Goal: Task Accomplishment & Management: Manage account settings

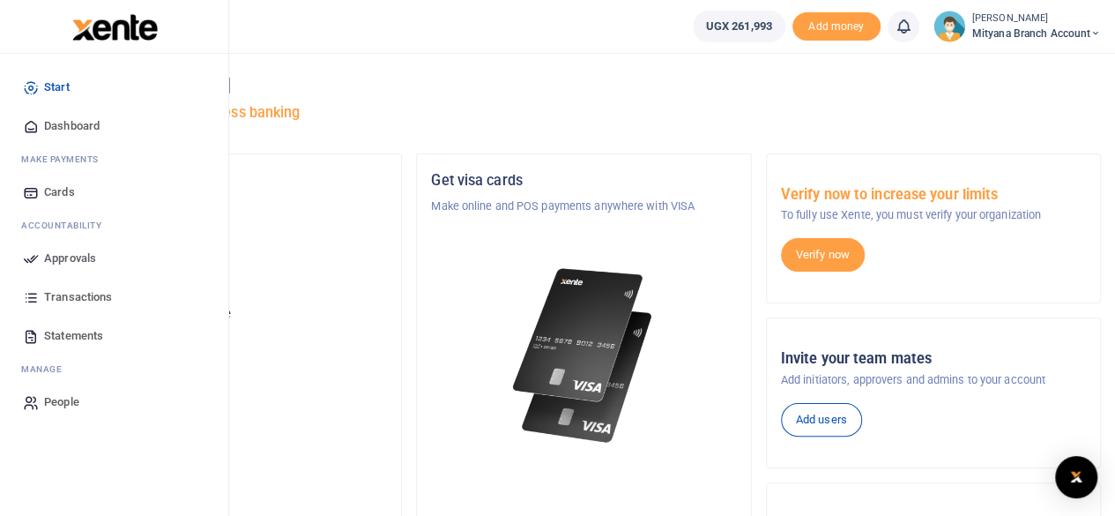
click at [66, 294] on span "Transactions" at bounding box center [78, 297] width 68 height 18
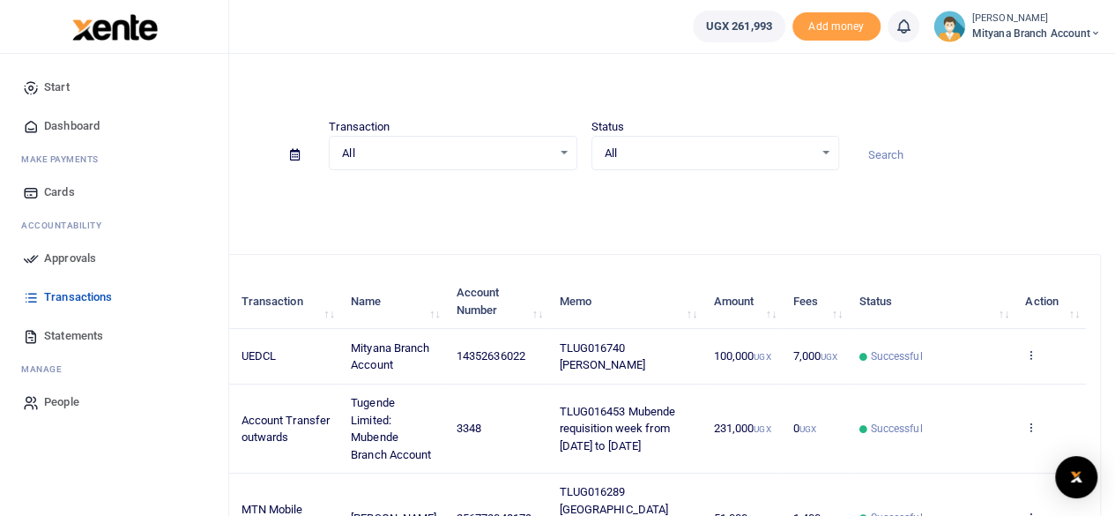
click at [66, 334] on span "Statements" at bounding box center [73, 336] width 59 height 18
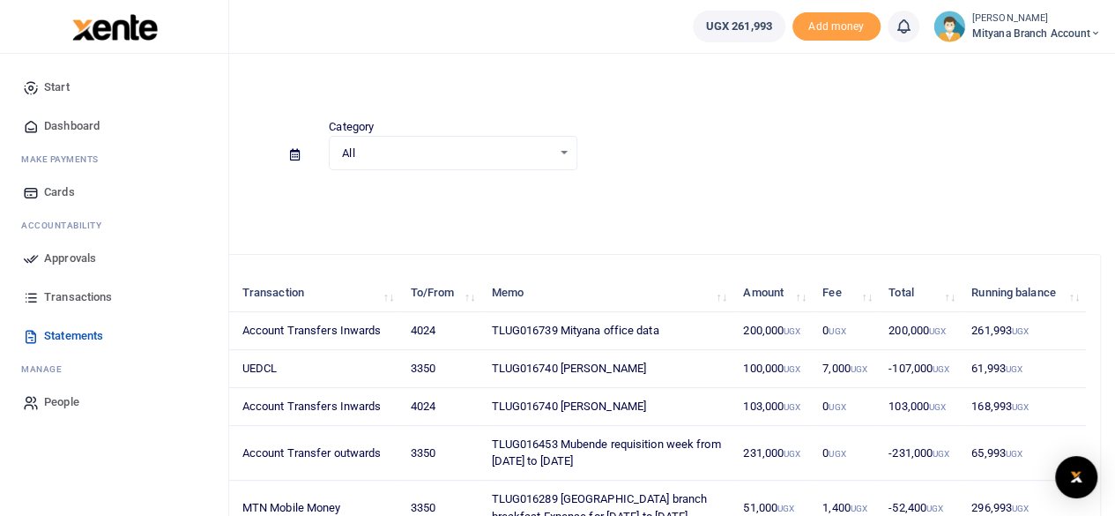
click at [72, 251] on span "Approvals" at bounding box center [70, 258] width 52 height 18
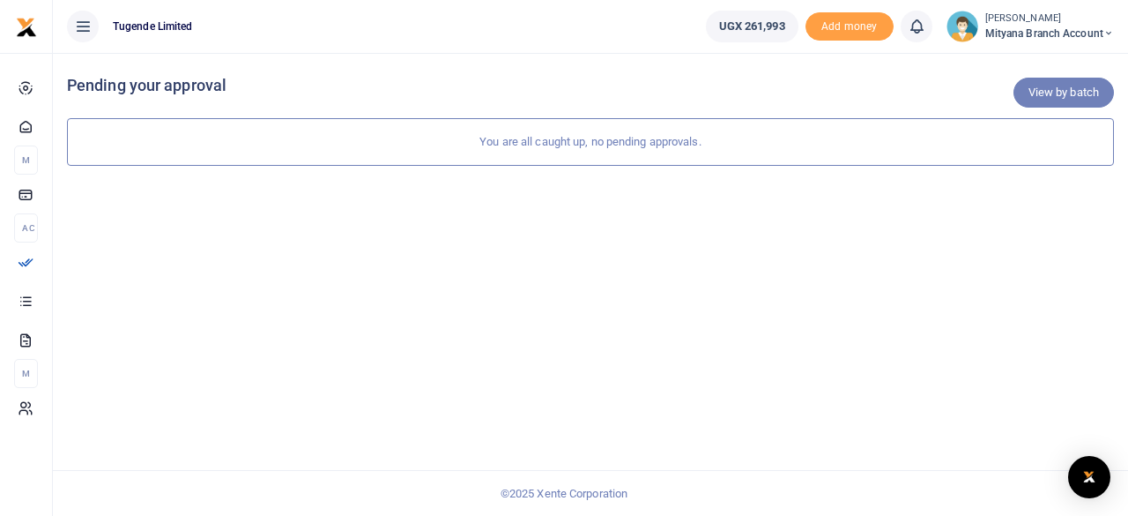
click at [1037, 93] on link "View by batch" at bounding box center [1064, 93] width 100 height 30
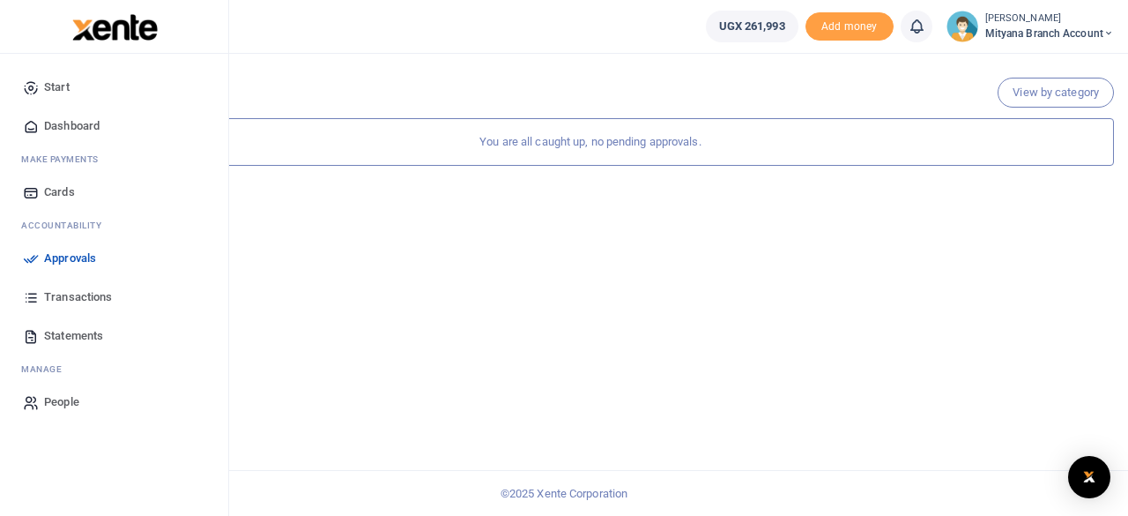
click at [63, 248] on link "Approvals" at bounding box center [114, 258] width 200 height 39
click at [71, 294] on span "Transactions" at bounding box center [78, 297] width 68 height 18
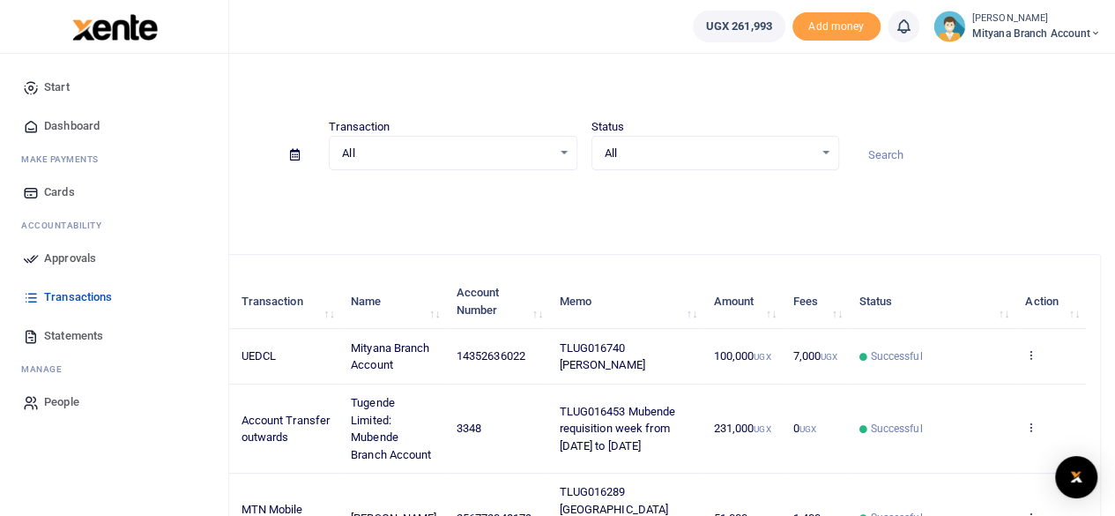
click at [68, 252] on span "Approvals" at bounding box center [70, 258] width 52 height 18
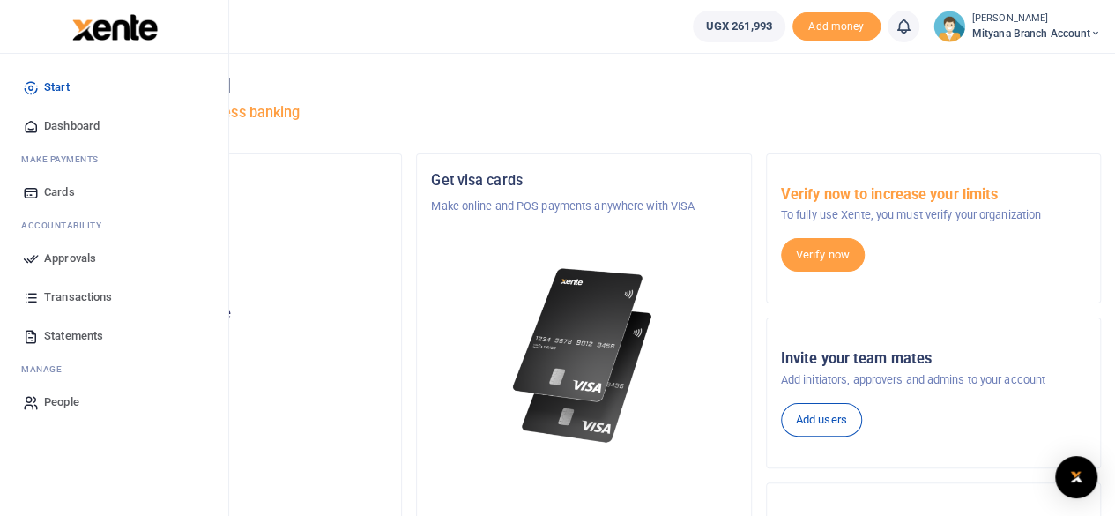
click at [63, 258] on span "Approvals" at bounding box center [70, 258] width 52 height 18
click at [67, 262] on span "Approvals" at bounding box center [70, 258] width 52 height 18
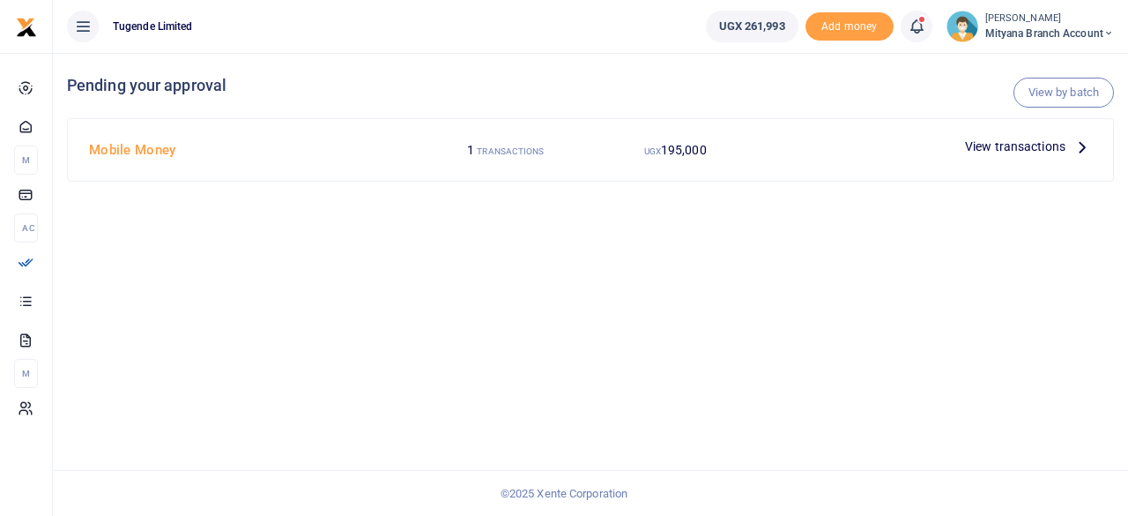
click at [1084, 145] on icon at bounding box center [1082, 146] width 19 height 19
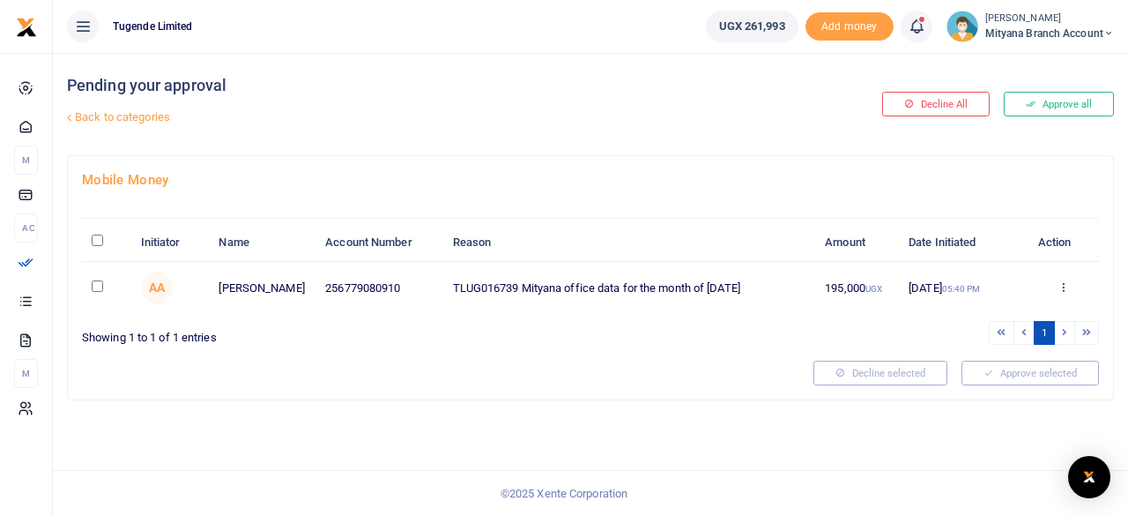
click at [1062, 285] on icon at bounding box center [1063, 286] width 11 height 12
click at [1004, 309] on link "Approve" at bounding box center [998, 315] width 139 height 25
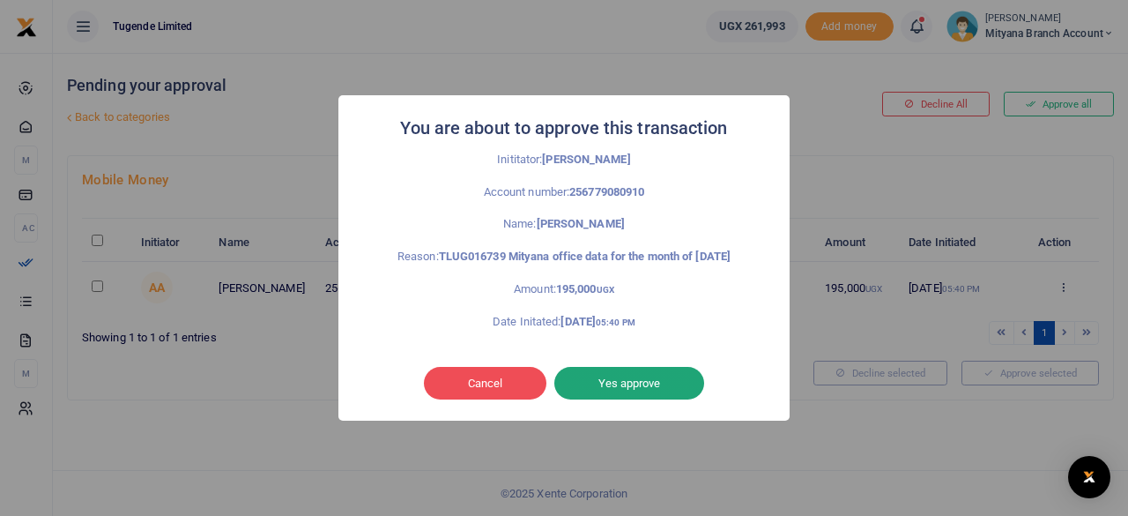
click at [636, 384] on button "Yes approve" at bounding box center [629, 383] width 150 height 33
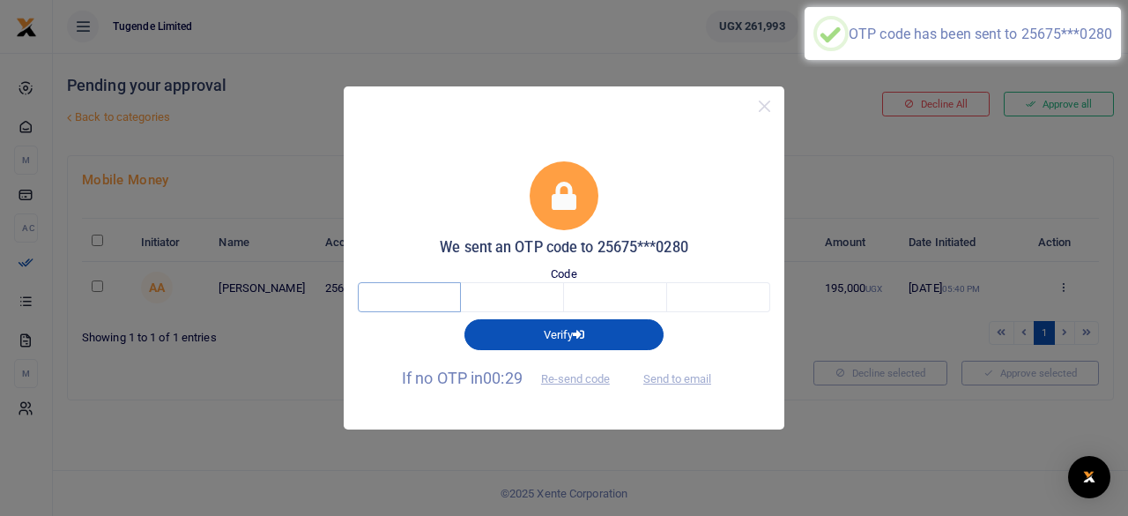
click at [418, 301] on input "text" at bounding box center [409, 297] width 103 height 30
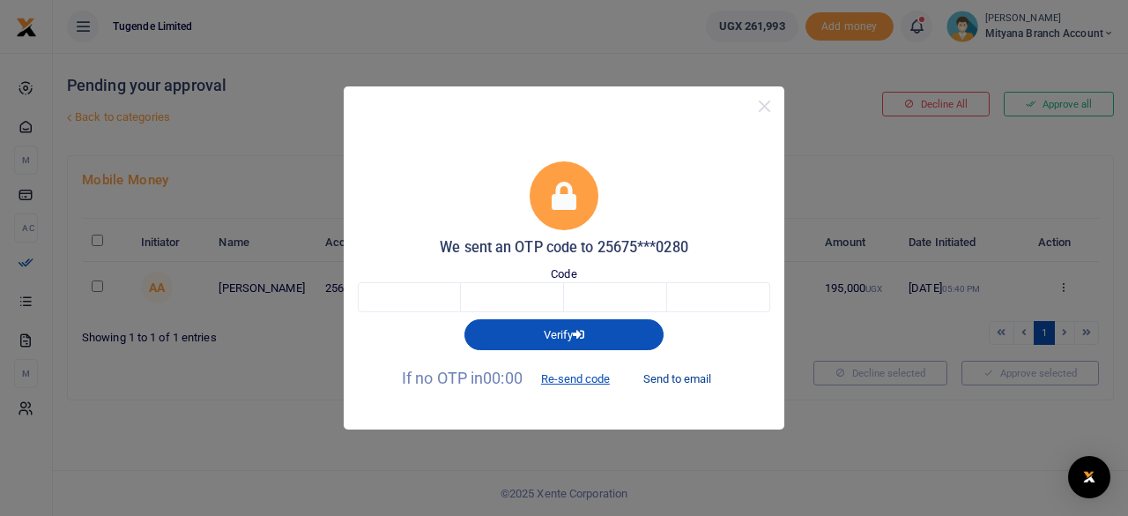
click at [666, 382] on button "Send to email" at bounding box center [677, 379] width 98 height 30
click at [414, 299] on input "text" at bounding box center [409, 297] width 103 height 30
paste input "3"
type input "3"
type input "5"
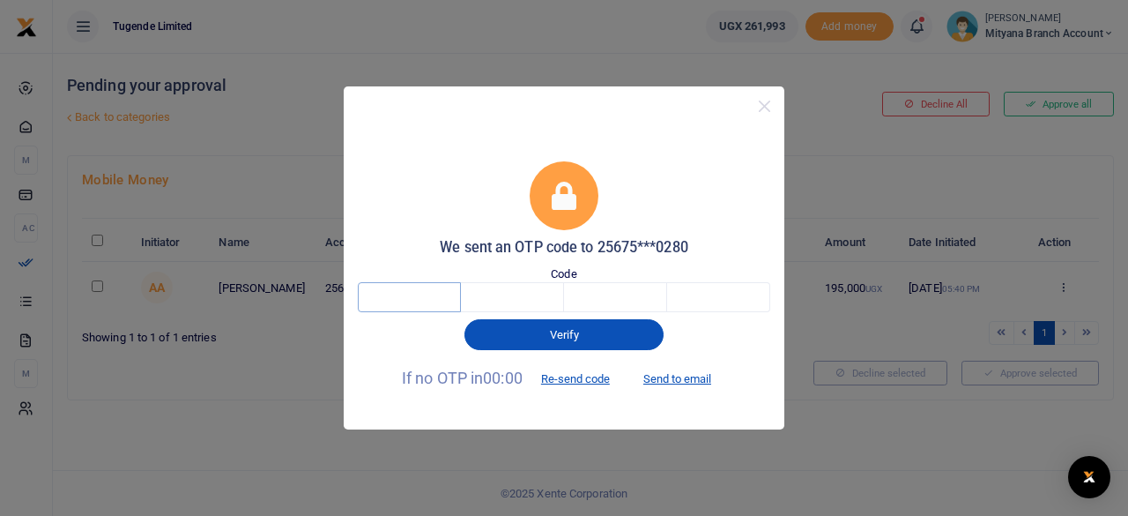
type input "4"
type input "9"
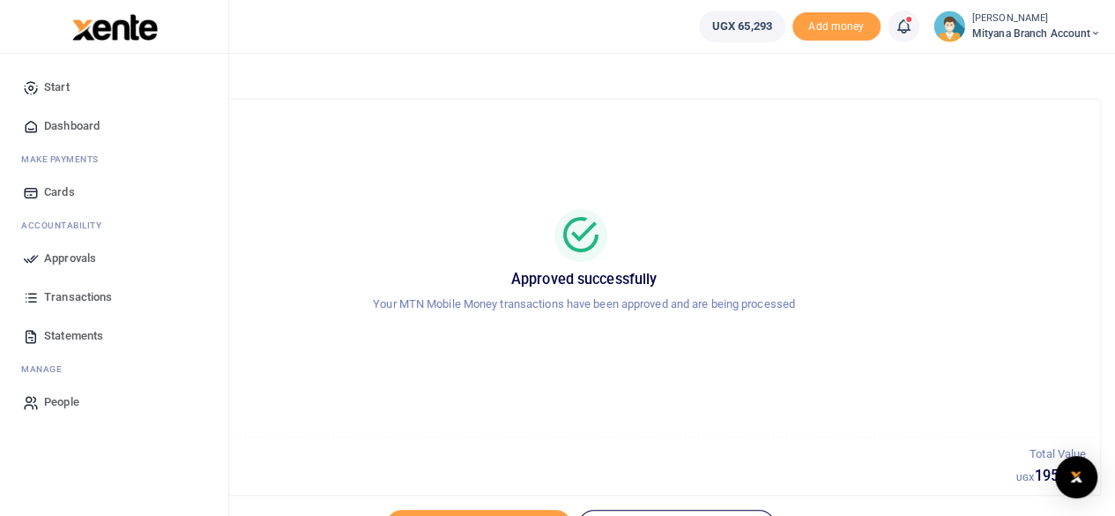
click at [66, 257] on span "Approvals" at bounding box center [70, 258] width 52 height 18
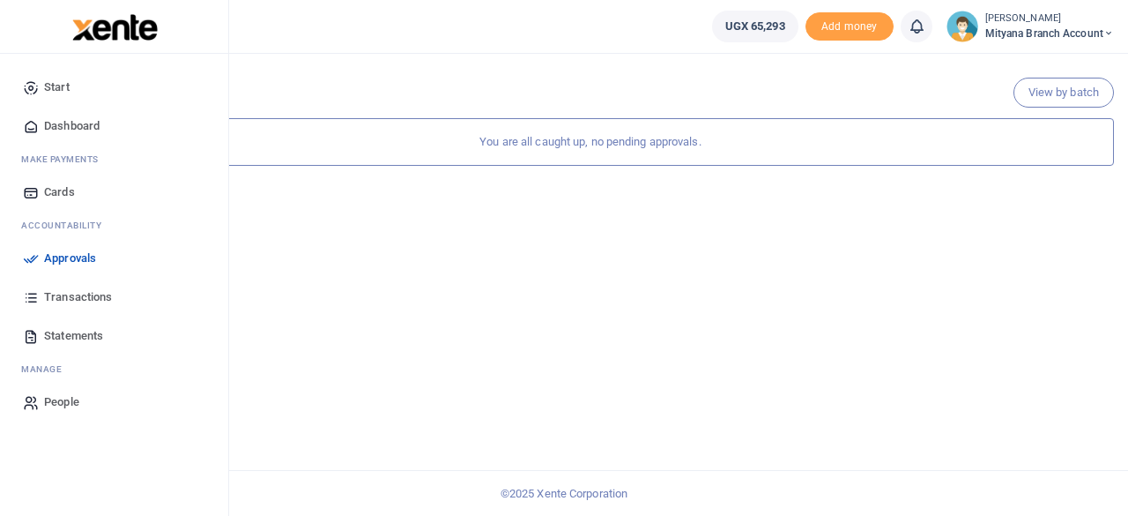
click at [67, 298] on span "Transactions" at bounding box center [78, 297] width 68 height 18
